Goal: Check status: Check status

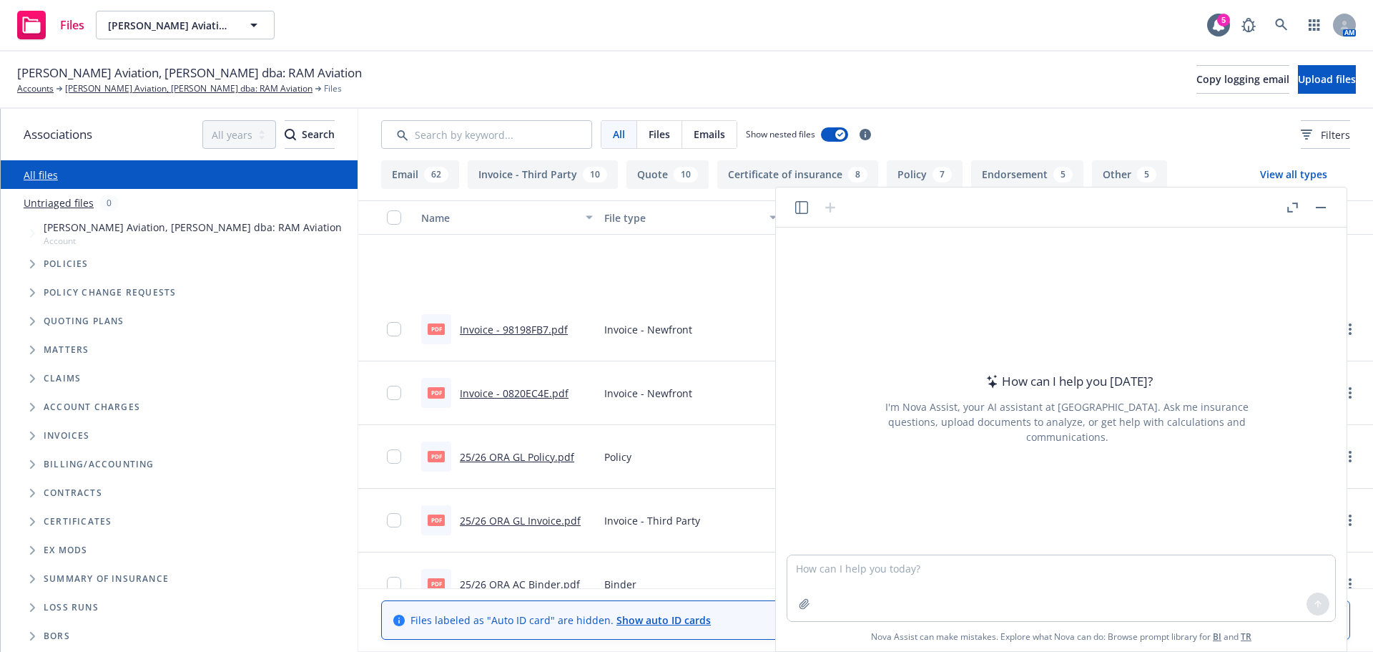
scroll to position [143, 0]
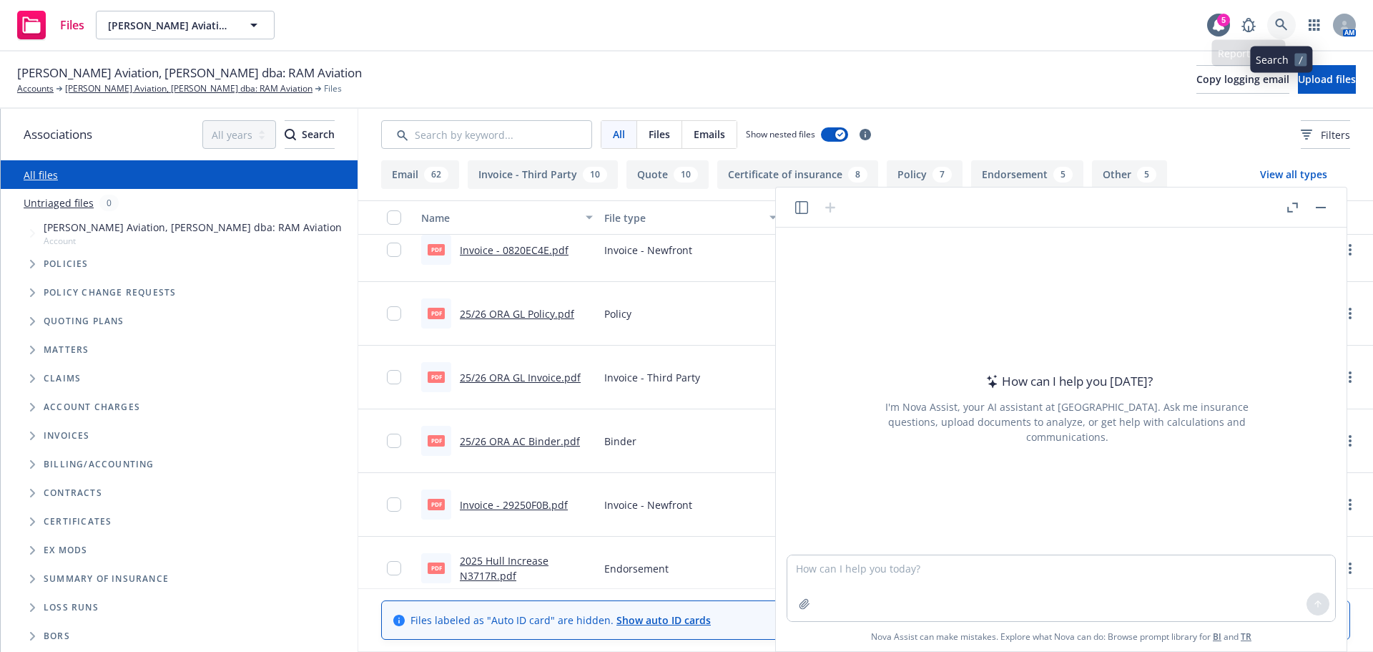
click at [1285, 30] on icon at bounding box center [1281, 25] width 13 height 13
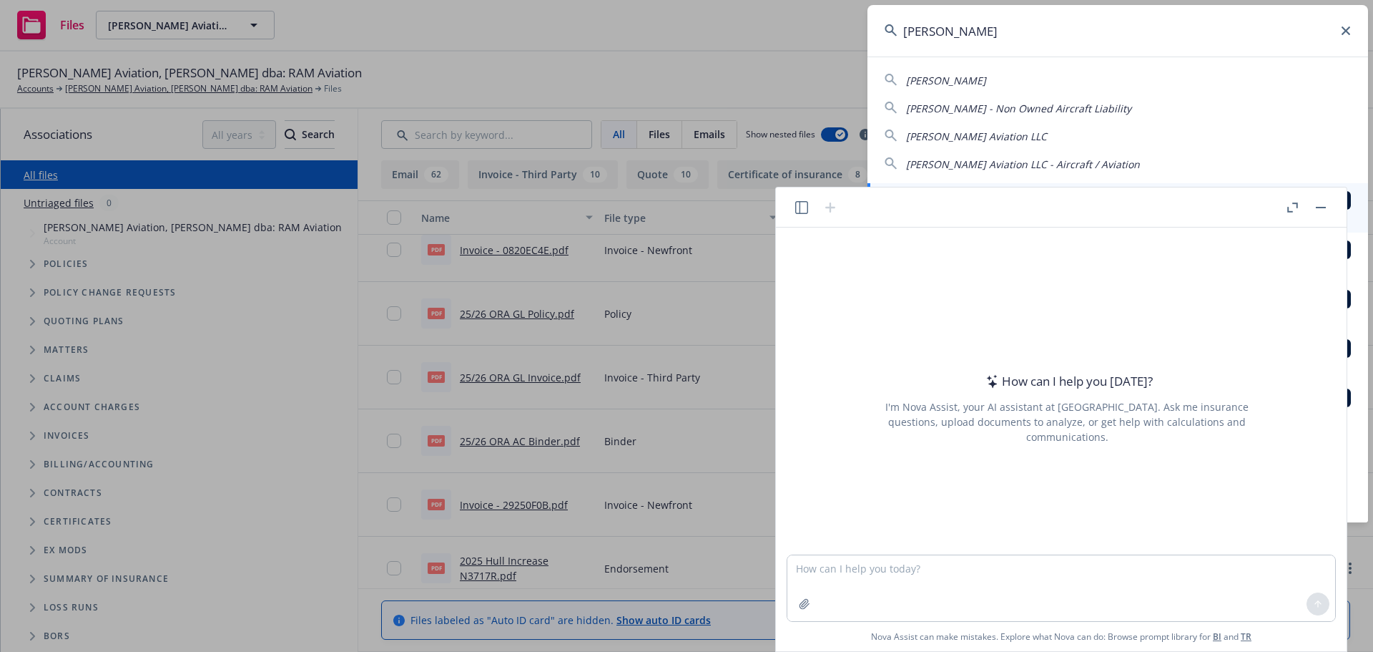
type input "dave simpson"
click at [1329, 207] on button "button" at bounding box center [1320, 207] width 17 height 17
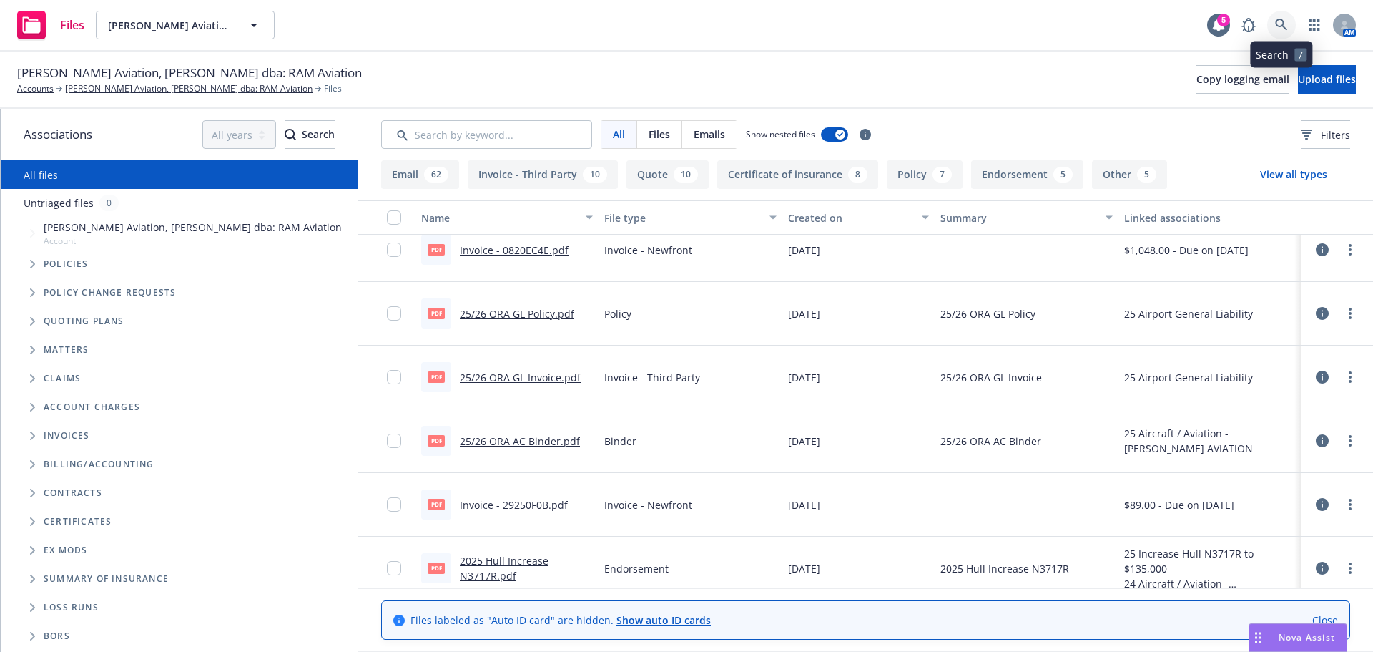
click at [1278, 22] on icon at bounding box center [1281, 25] width 13 height 13
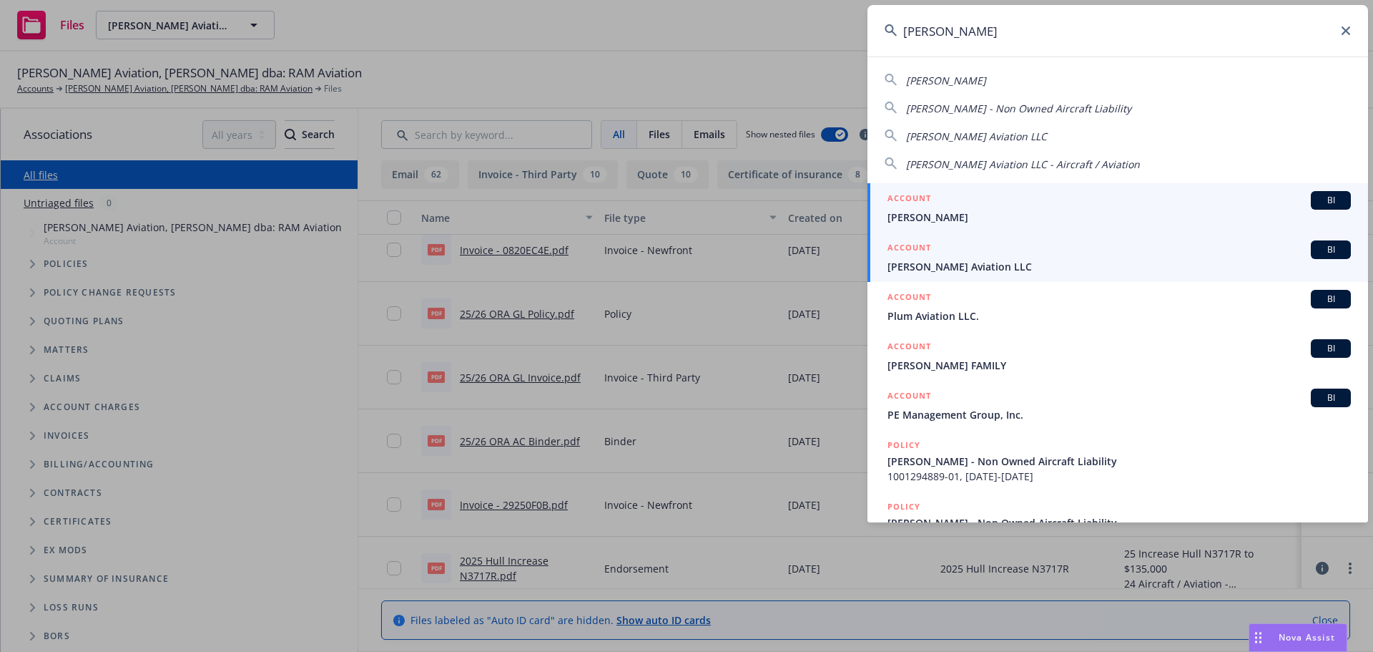
type input "dave simpson"
click at [946, 275] on link "ACCOUNT BI Dave Simpson Aviation LLC" at bounding box center [1118, 256] width 501 height 49
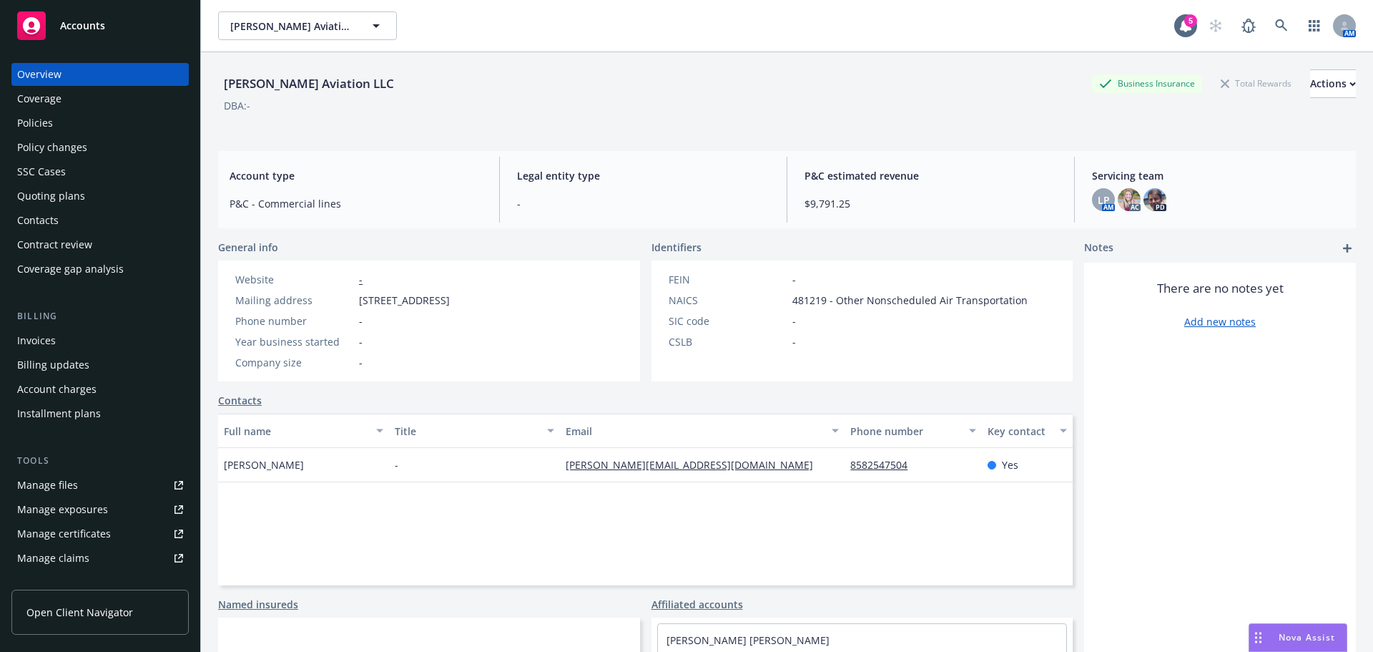
click at [45, 119] on div "Policies" at bounding box center [35, 123] width 36 height 23
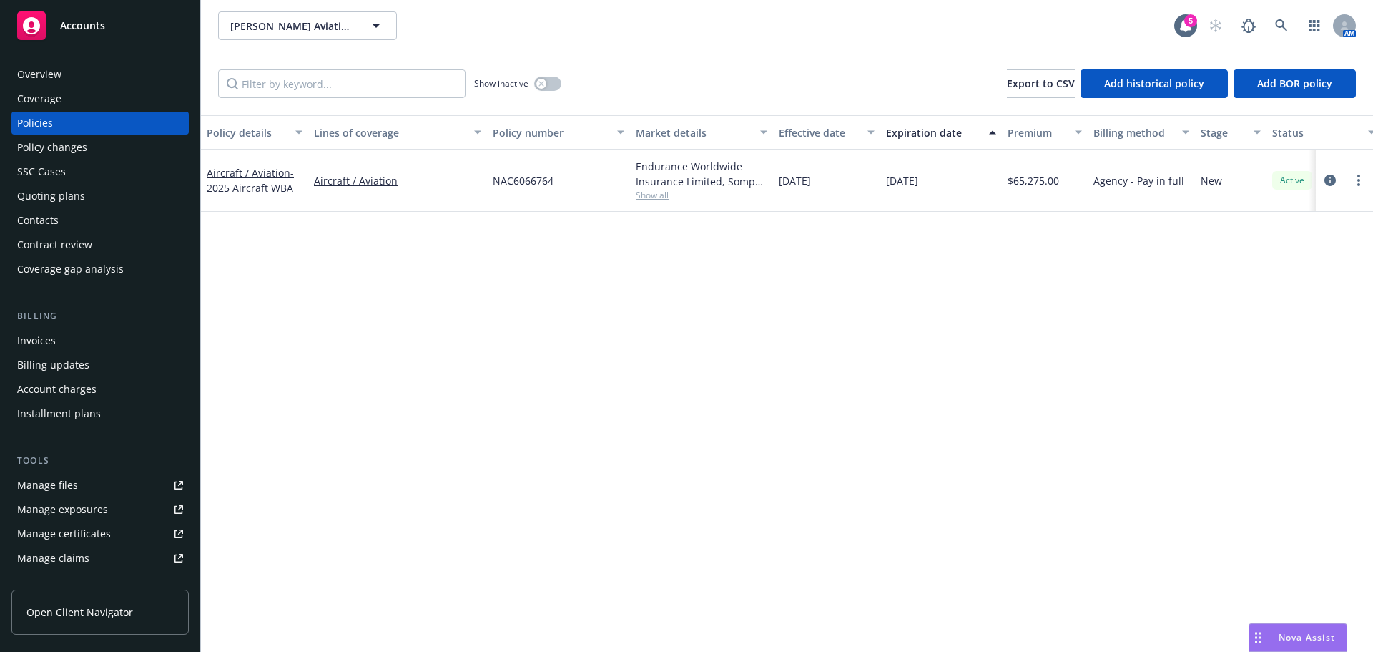
click at [667, 195] on span "Show all" at bounding box center [702, 195] width 132 height 12
drag, startPoint x: 397, startPoint y: 382, endPoint x: 388, endPoint y: 388, distance: 10.9
click at [396, 388] on div "Policy details Lines of coverage Policy number Market details Effective date Ex…" at bounding box center [787, 383] width 1172 height 536
click at [28, 335] on div "Invoices" at bounding box center [36, 340] width 39 height 23
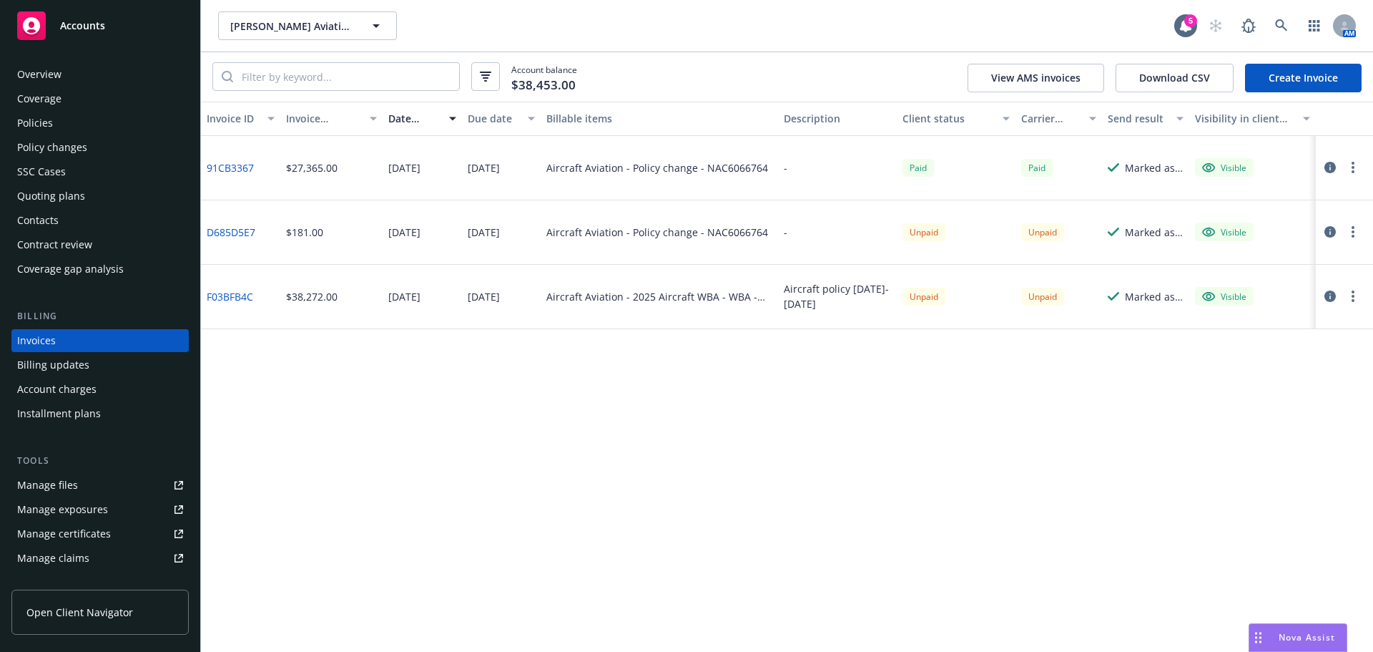
click at [82, 74] on div "Overview" at bounding box center [100, 74] width 166 height 23
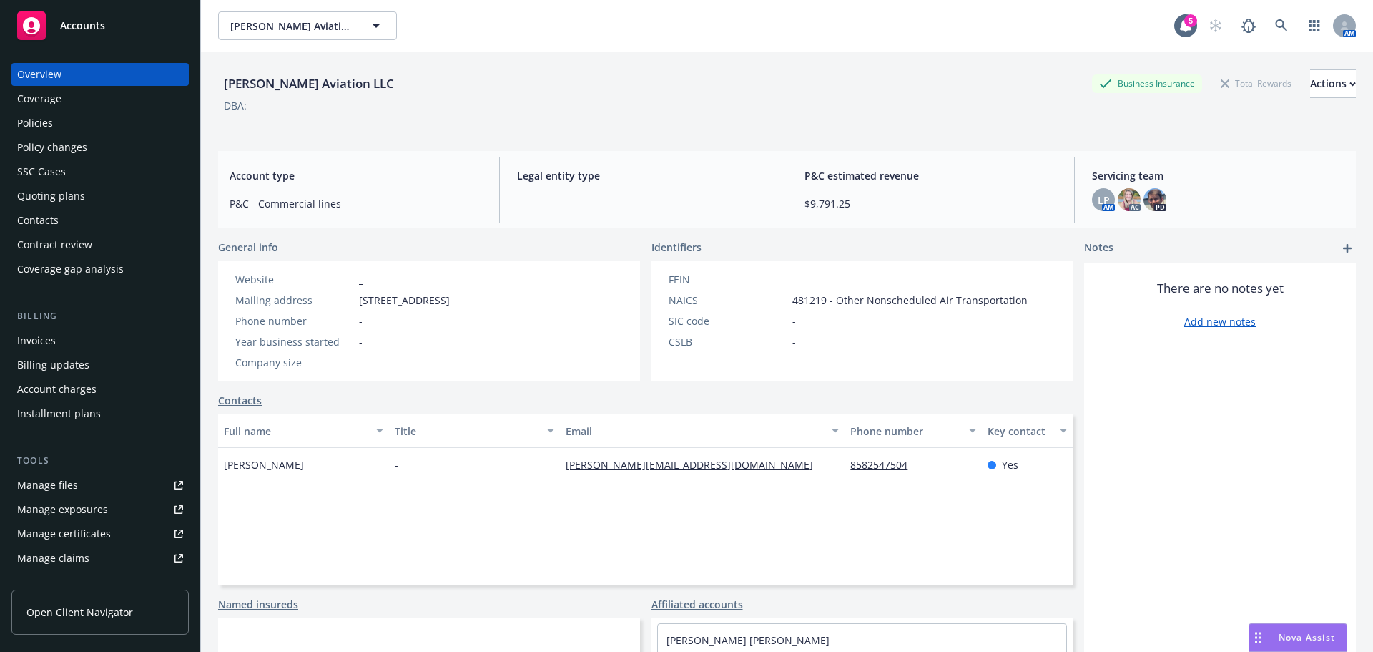
click at [21, 156] on div "Policy changes" at bounding box center [52, 147] width 70 height 23
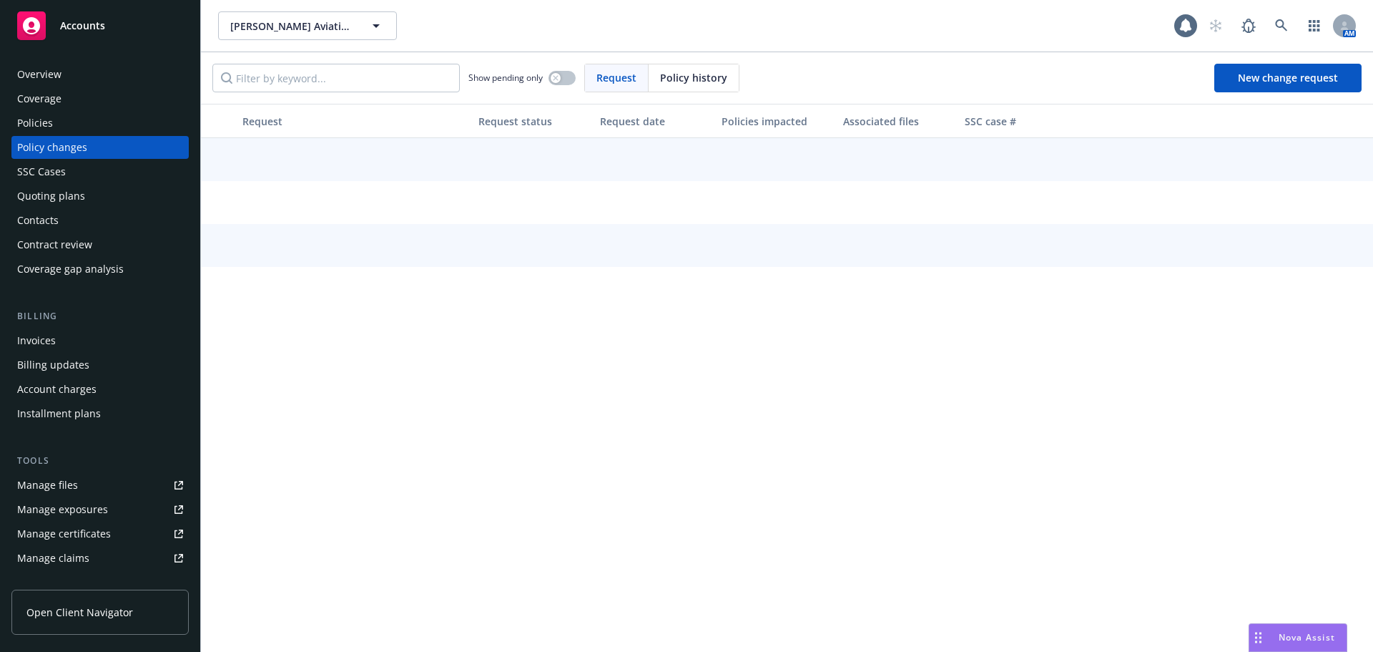
click at [26, 167] on div "SSC Cases" at bounding box center [41, 171] width 49 height 23
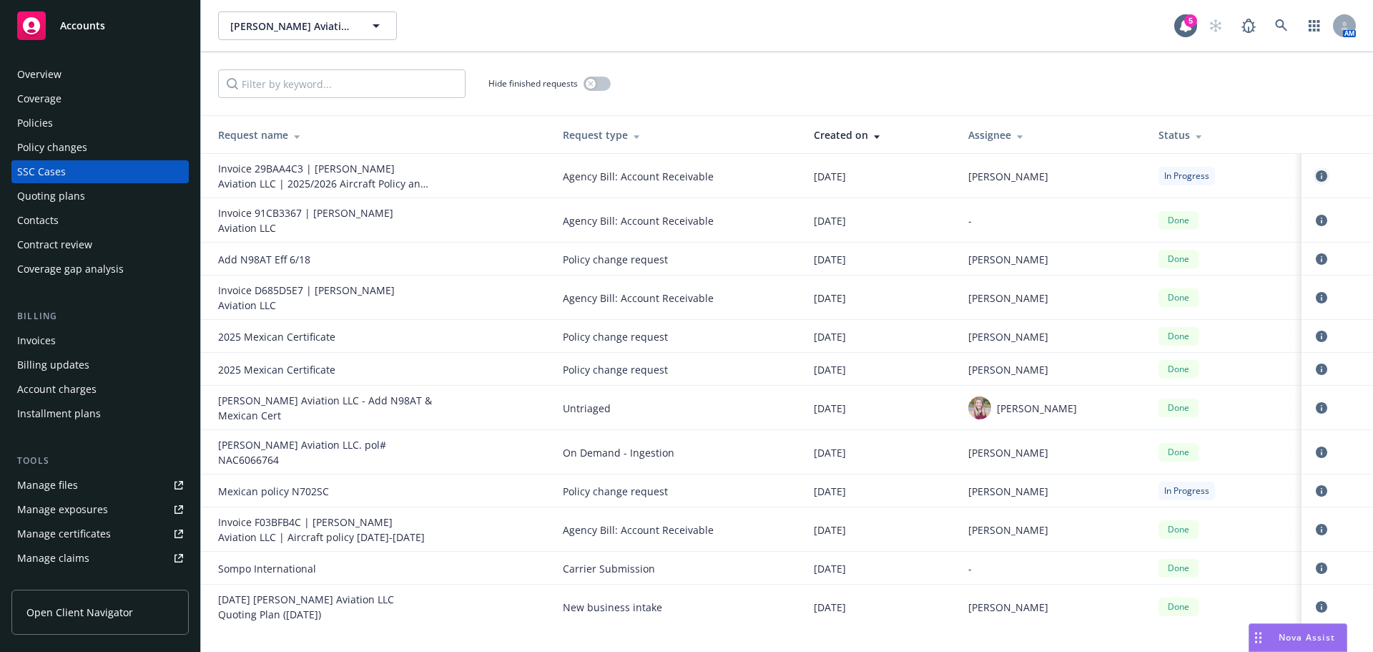
click at [1323, 179] on icon "circleInformation" at bounding box center [1321, 175] width 11 height 11
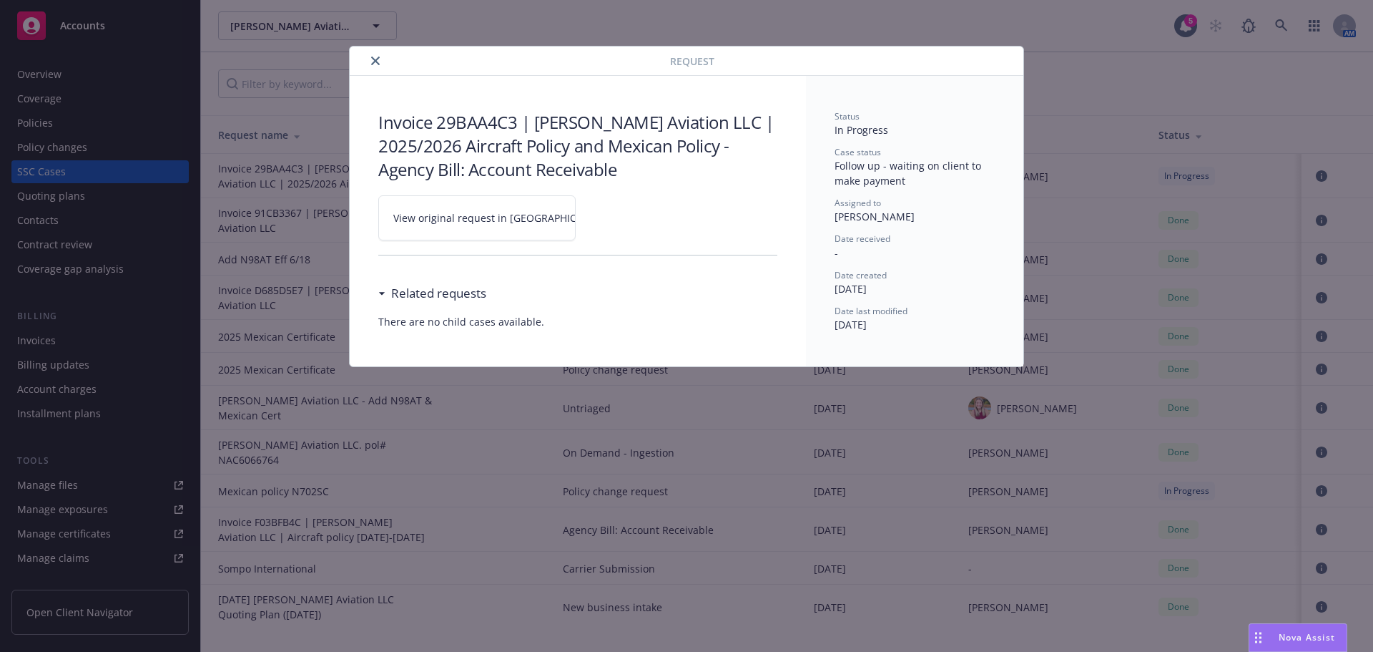
click at [467, 214] on span "View original request in [GEOGRAPHIC_DATA]" at bounding box center [501, 217] width 217 height 15
